Goal: Navigation & Orientation: Find specific page/section

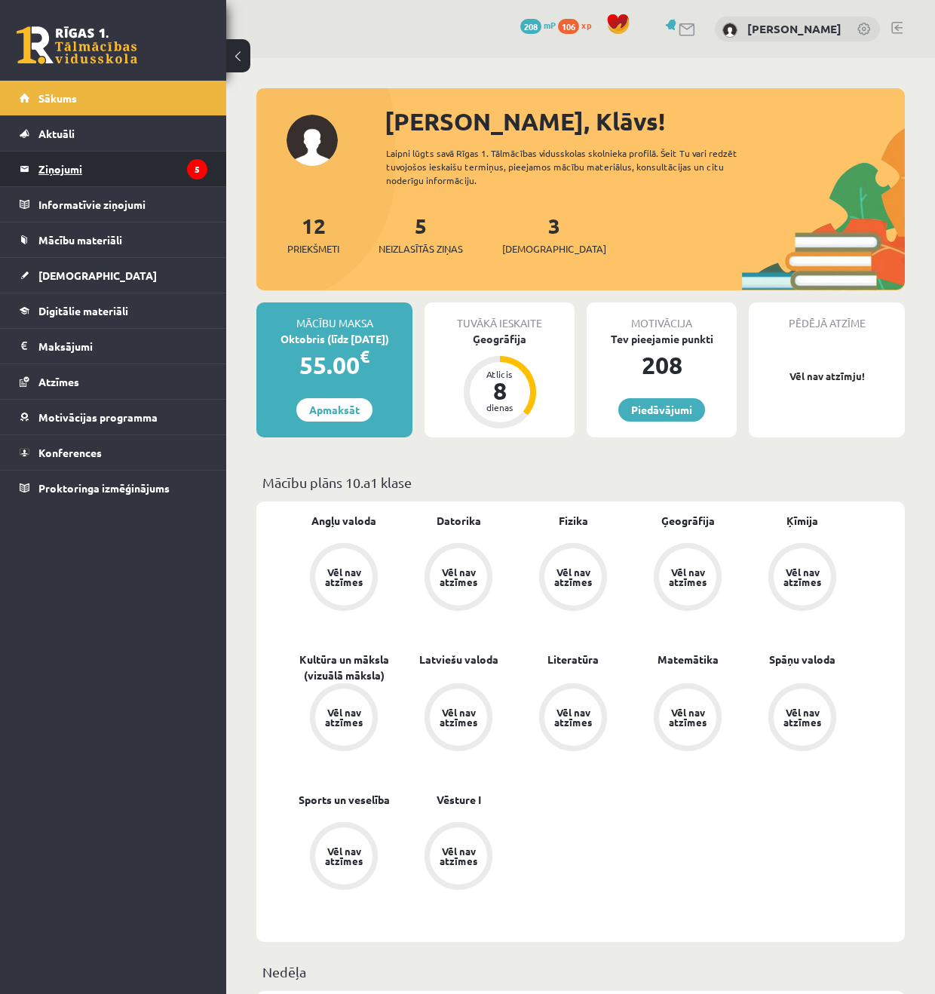
click at [105, 158] on legend "Ziņojumi 5" at bounding box center [122, 169] width 169 height 35
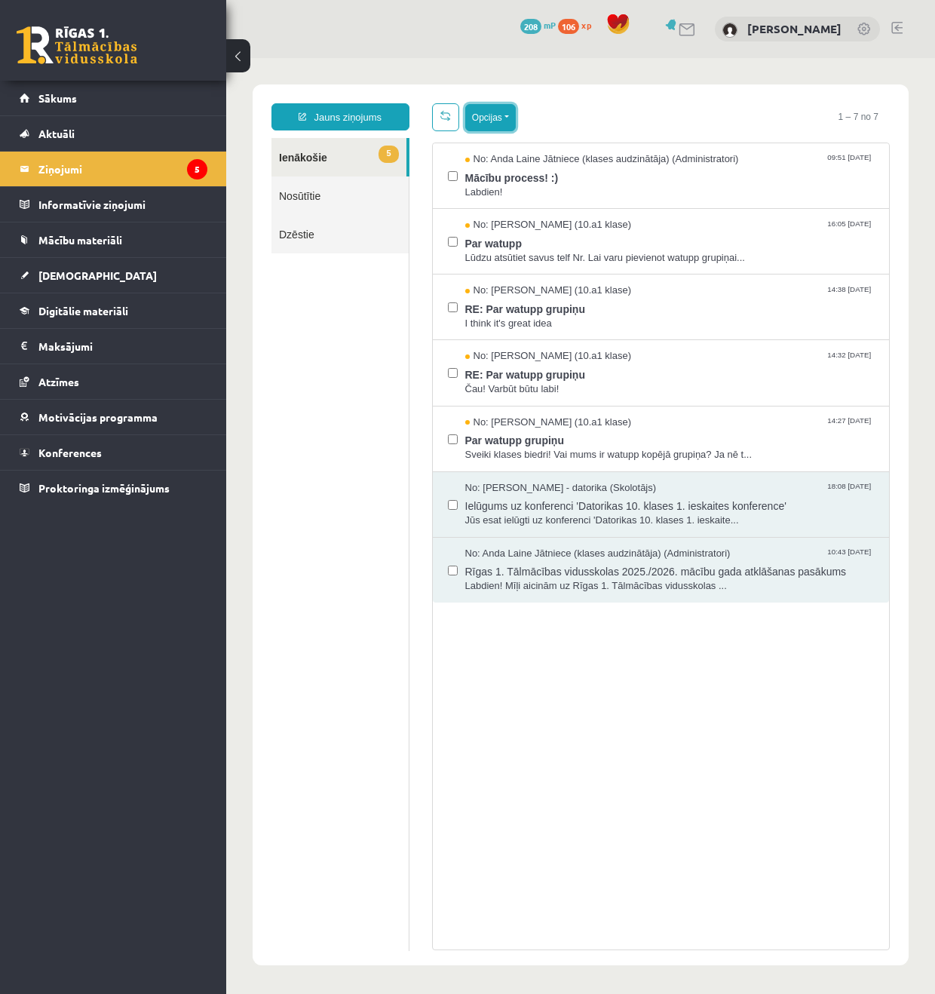
click at [502, 118] on button "Opcijas" at bounding box center [490, 117] width 51 height 27
click at [544, 152] on link "Atzīmēt visus ziņojumus" at bounding box center [583, 150] width 198 height 15
click at [506, 124] on button "Opcijas" at bounding box center [490, 116] width 51 height 27
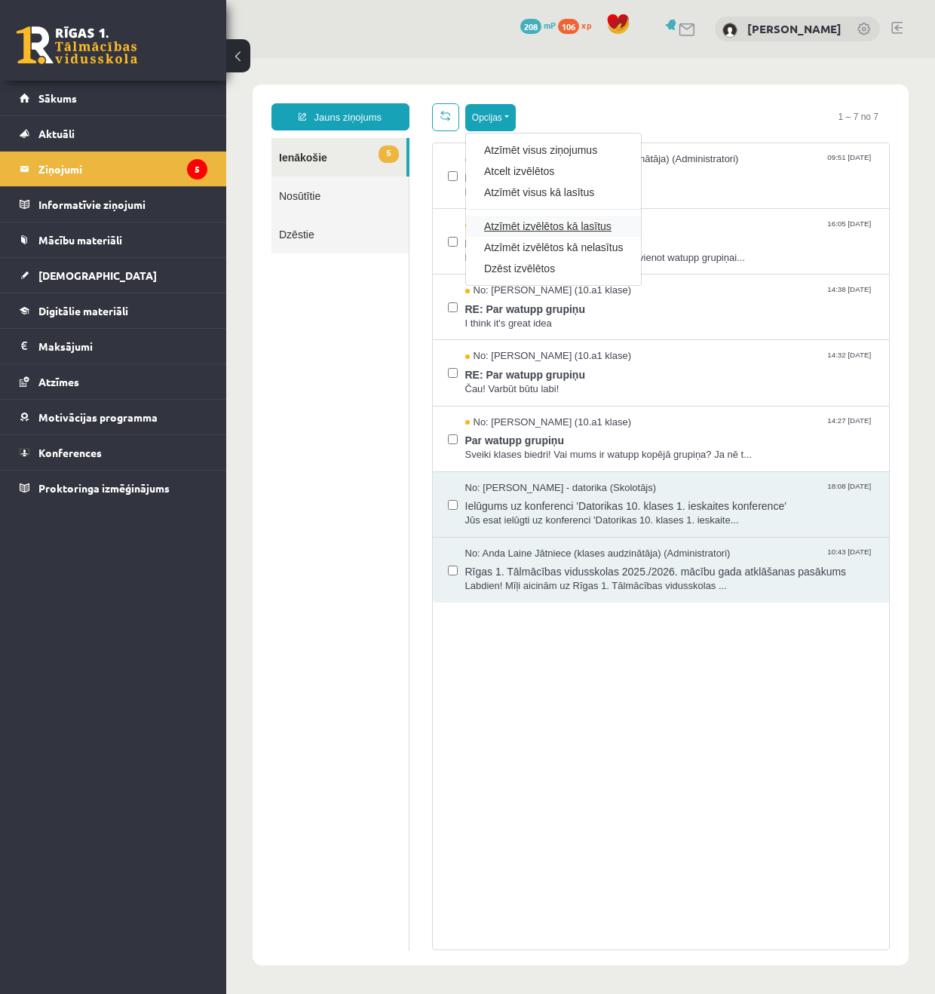
click at [590, 229] on link "Atzīmēt izvēlētos kā lasītus" at bounding box center [553, 226] width 139 height 15
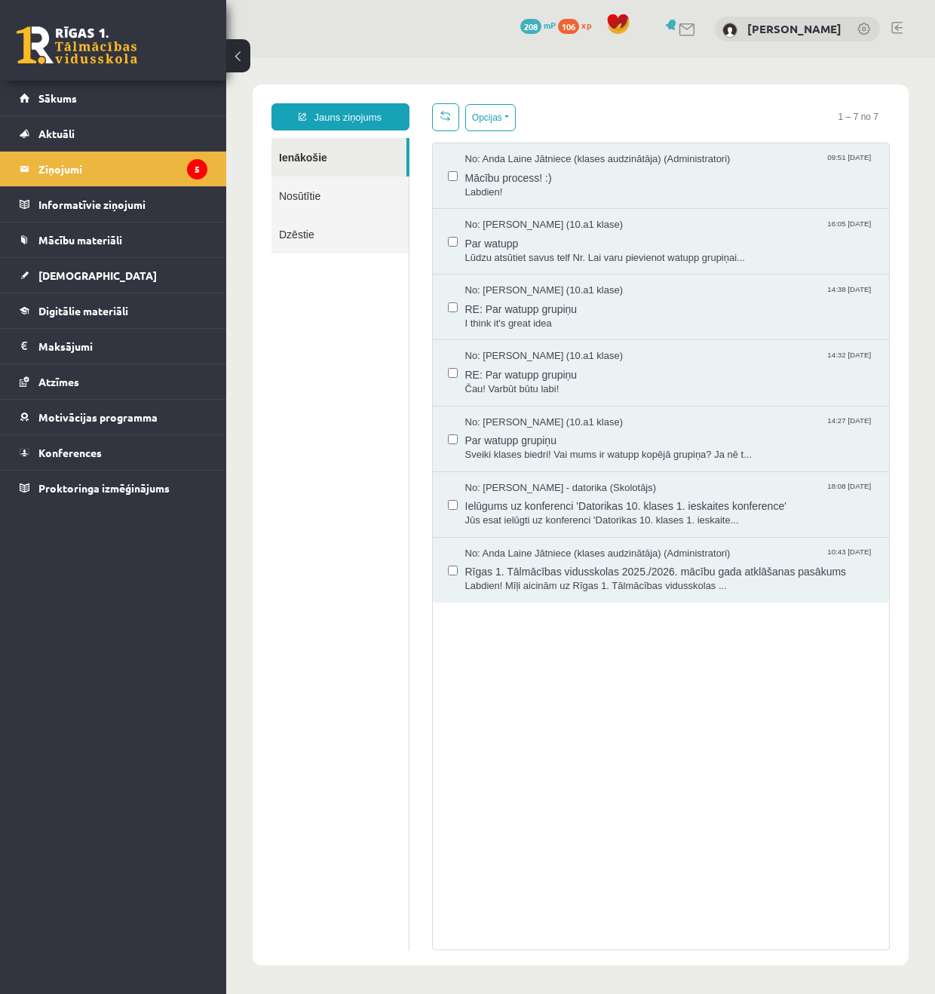
scroll to position [0, 0]
click at [369, 368] on ul "Ienākošie Nosūtītie Dzēstie" at bounding box center [341, 544] width 138 height 813
click at [71, 127] on link "Aktuāli" at bounding box center [114, 133] width 188 height 35
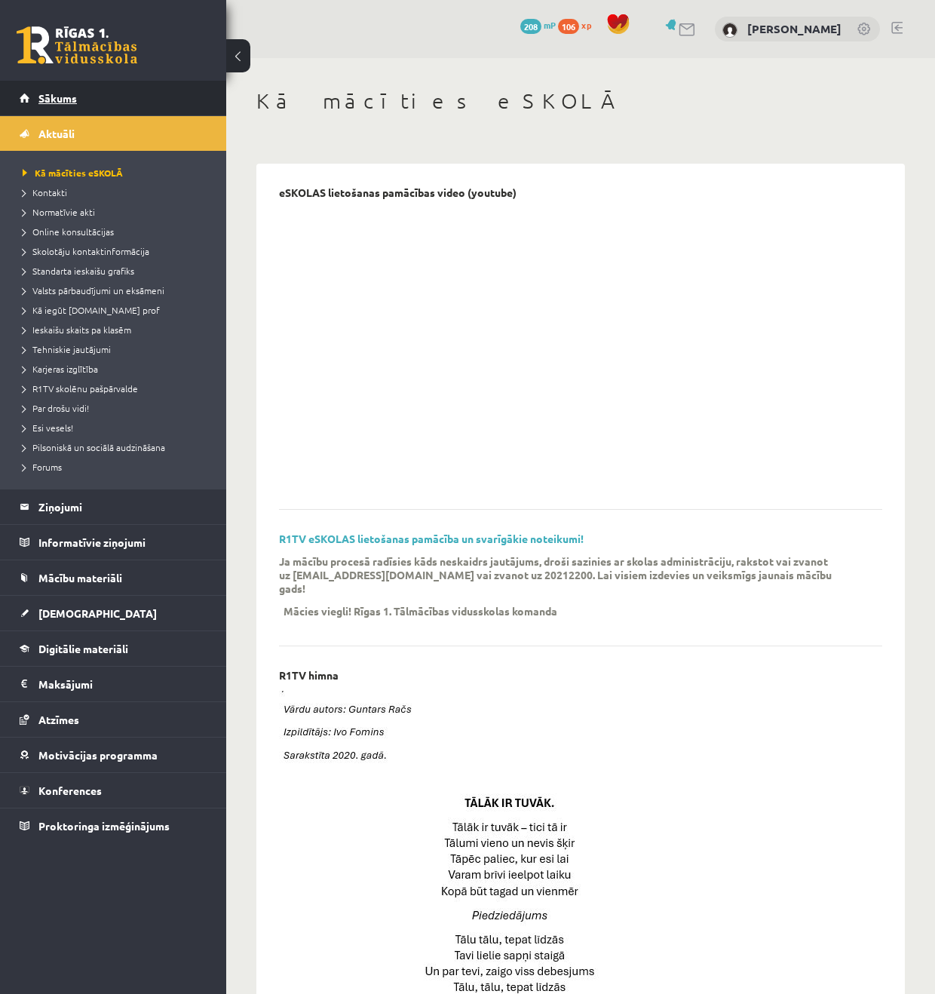
click at [72, 94] on span "Sākums" at bounding box center [57, 98] width 38 height 14
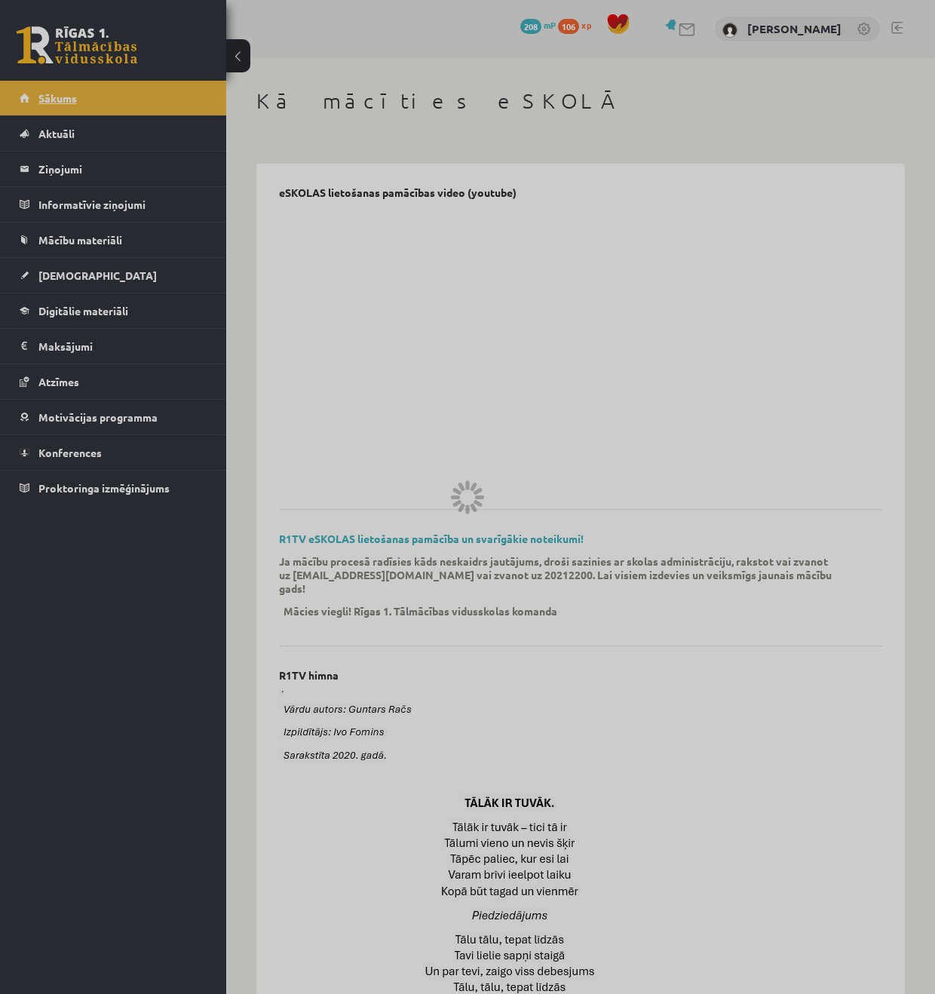
click at [72, 94] on div at bounding box center [467, 497] width 935 height 994
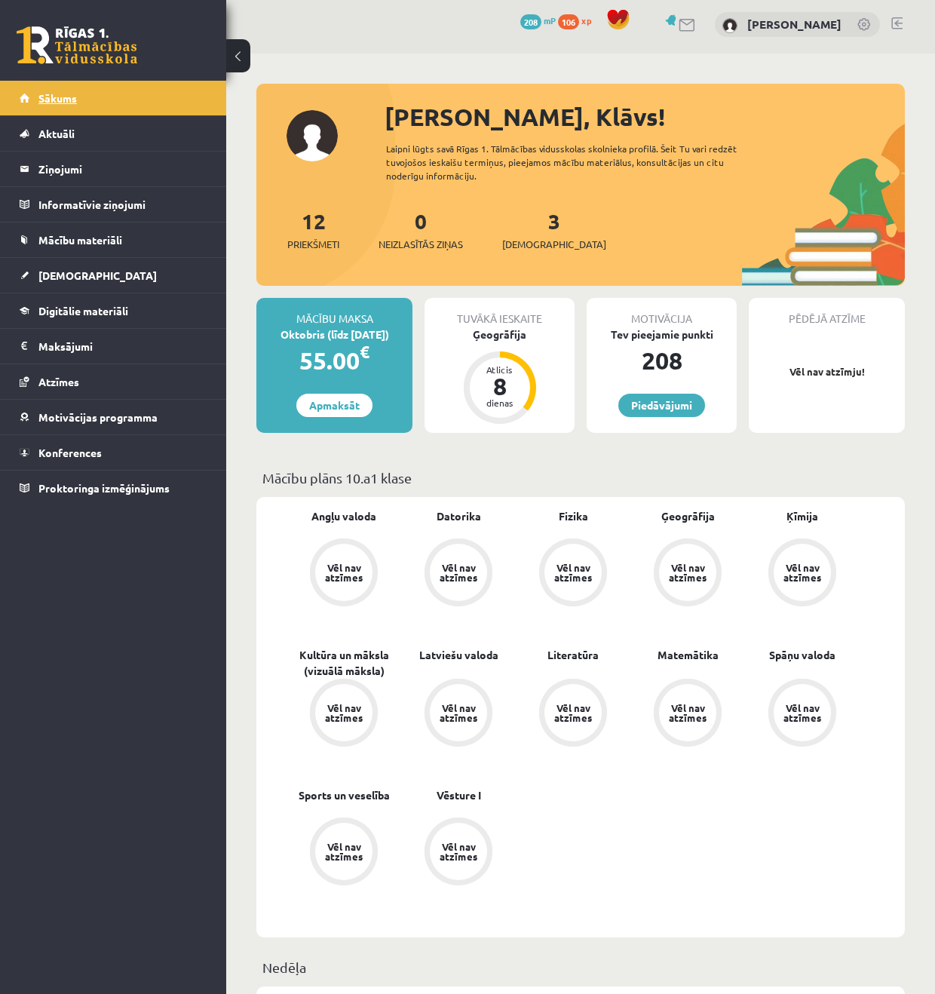
scroll to position [6, 0]
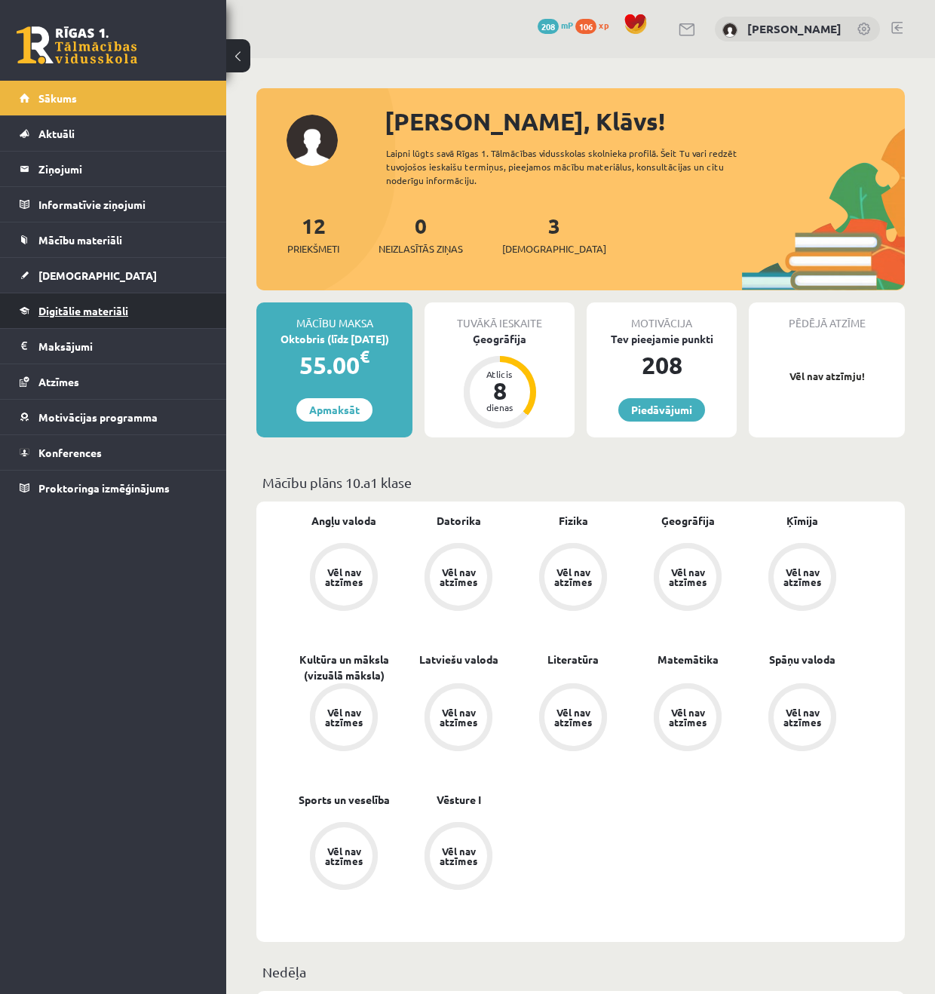
scroll to position [7, 0]
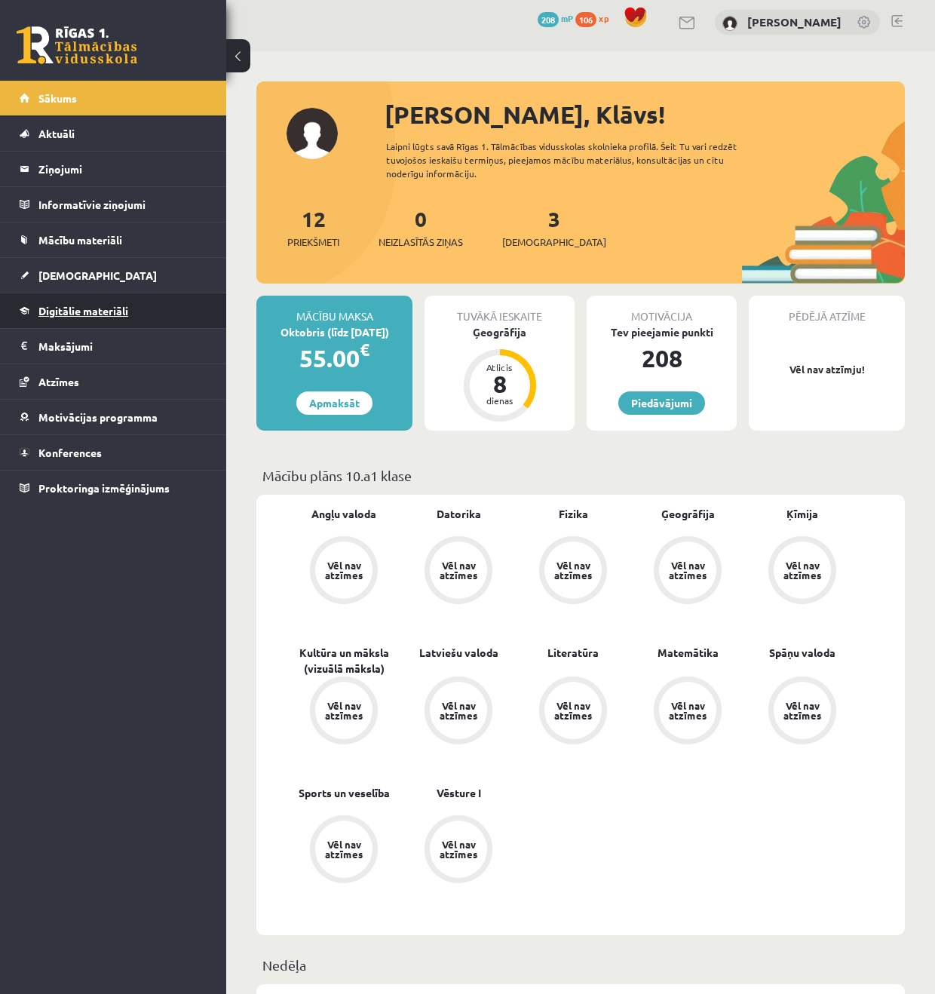
click at [110, 320] on link "Digitālie materiāli" at bounding box center [114, 310] width 188 height 35
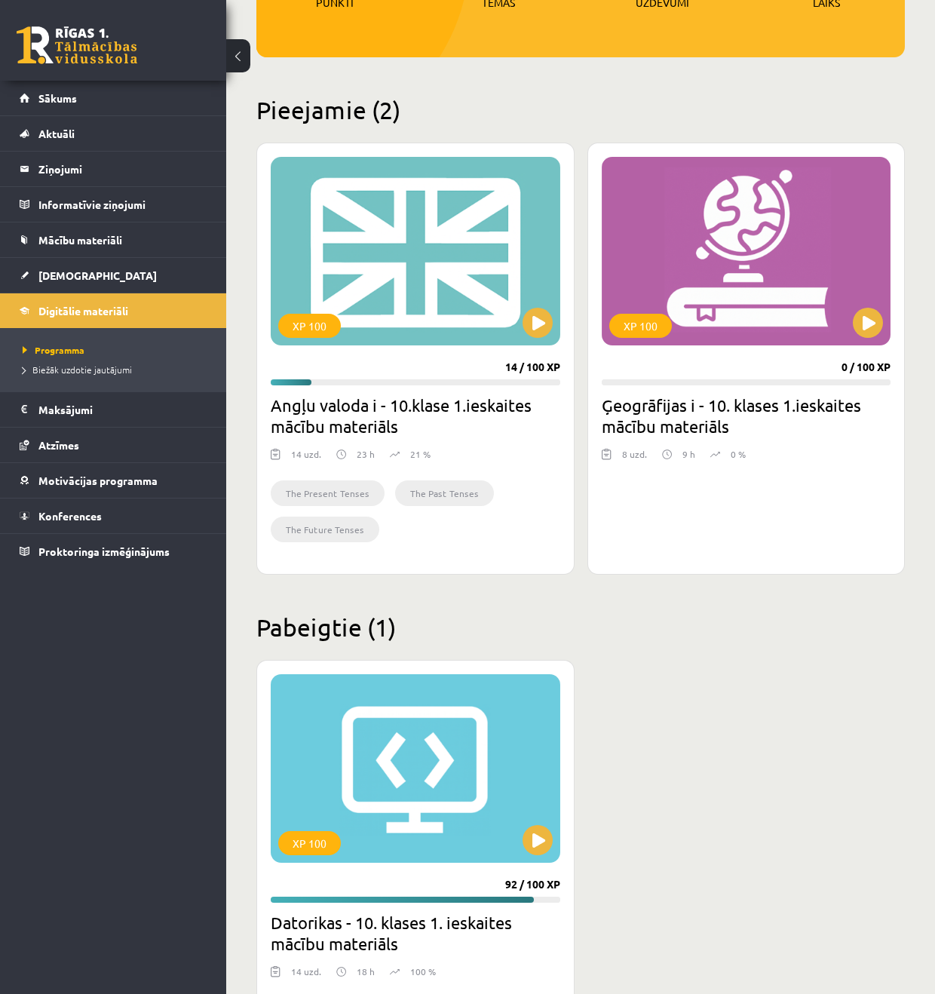
scroll to position [287, 0]
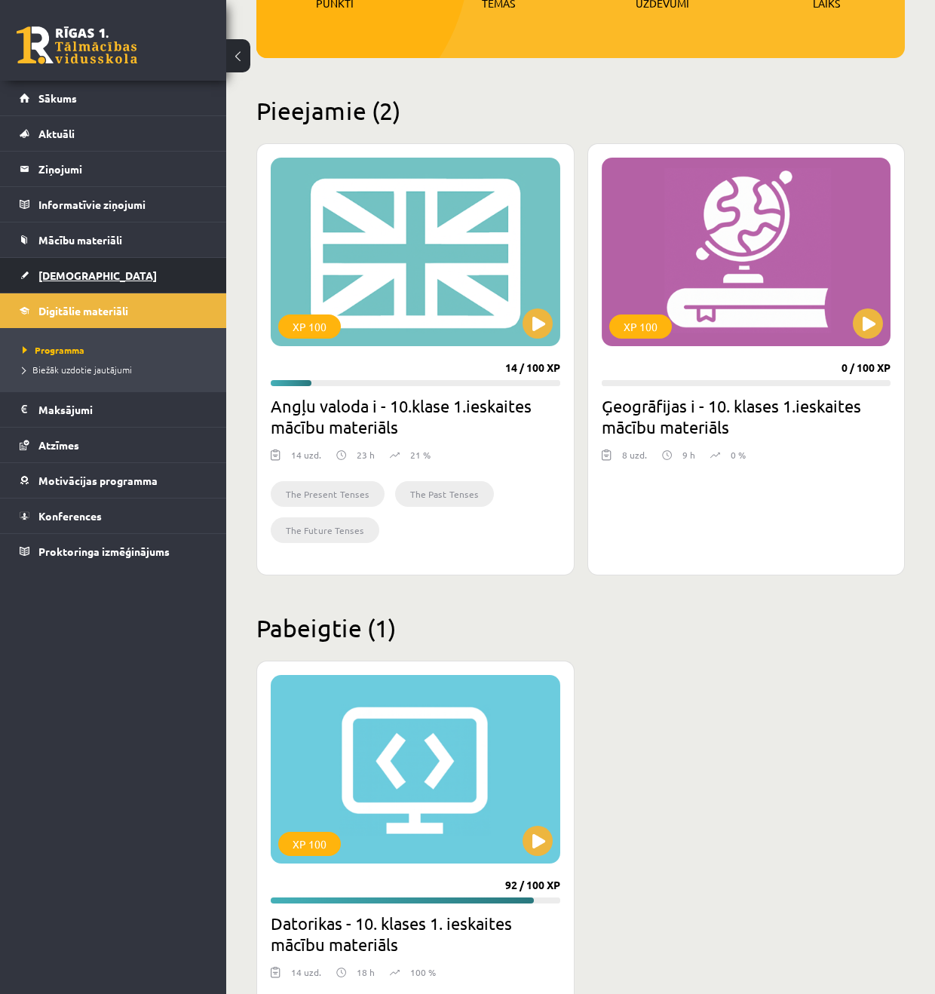
click at [71, 264] on link "[DEMOGRAPHIC_DATA]" at bounding box center [114, 275] width 188 height 35
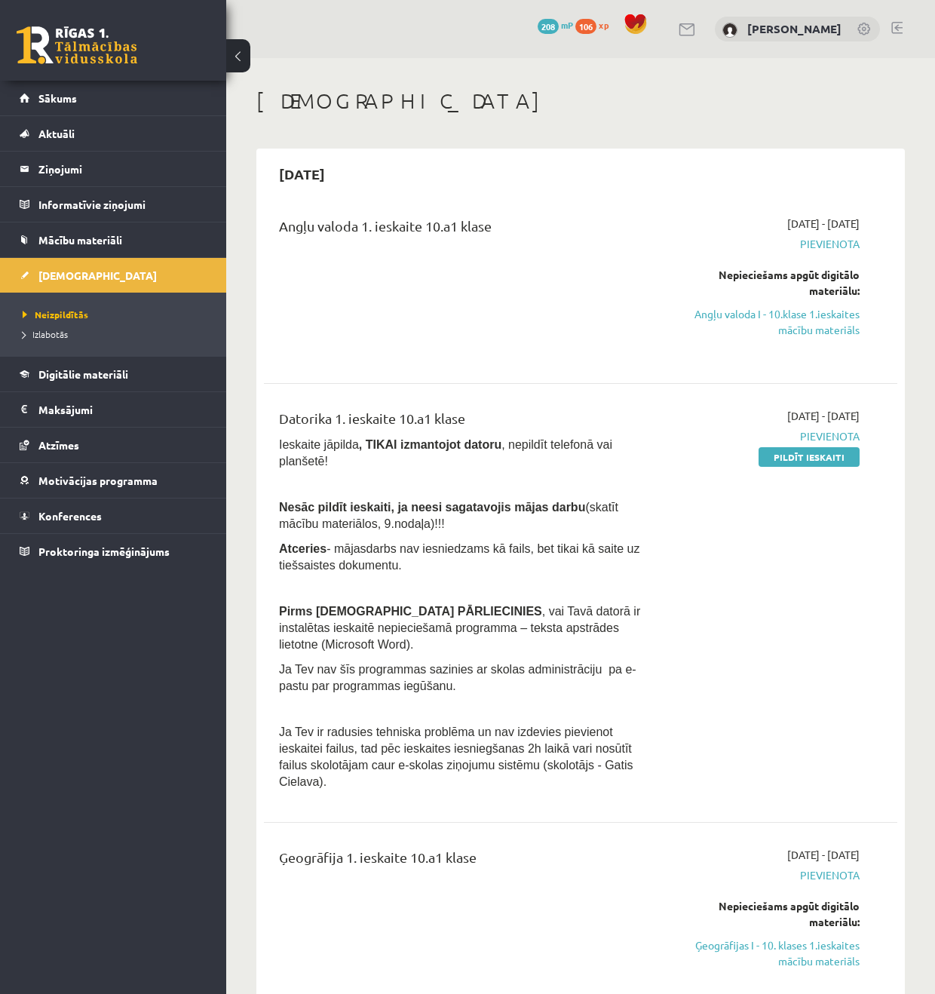
click at [522, 91] on h1 "[DEMOGRAPHIC_DATA]" at bounding box center [580, 101] width 649 height 26
